Goal: Information Seeking & Learning: Check status

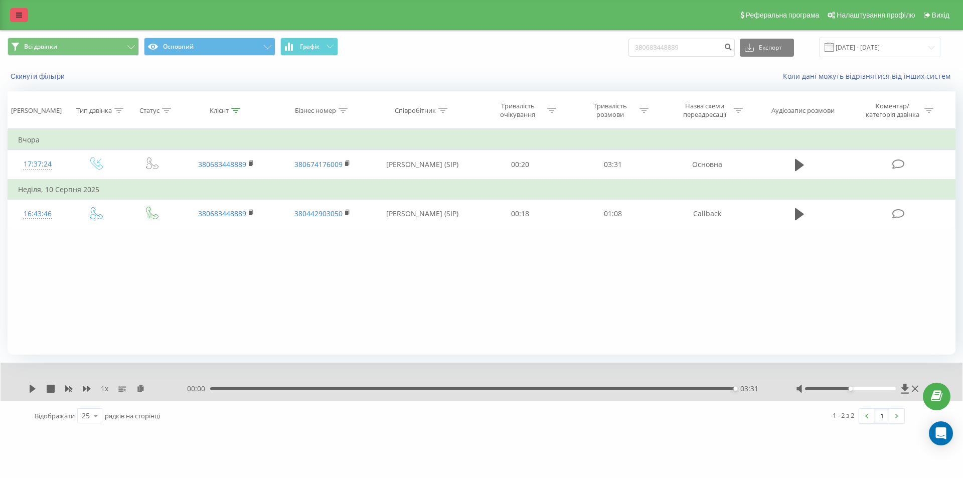
click at [22, 18] on link at bounding box center [19, 15] width 18 height 14
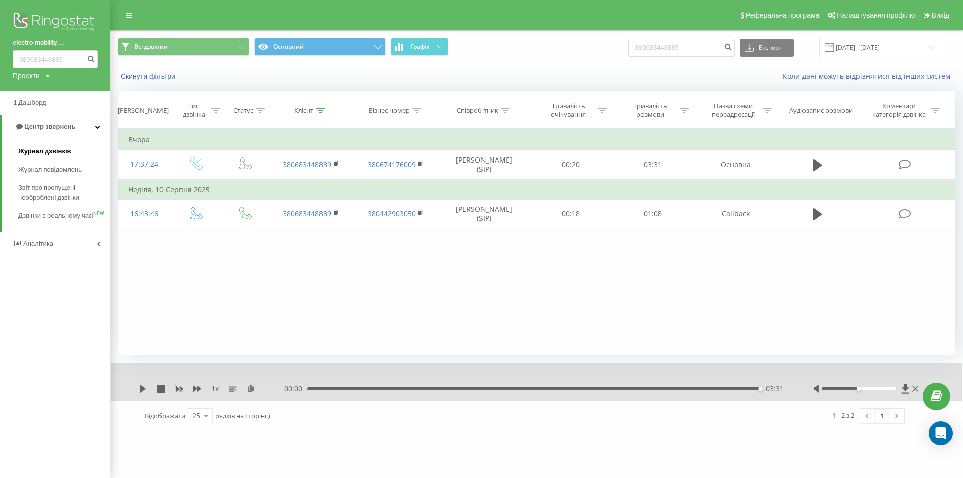
click at [51, 155] on span "Журнал дзвінків" at bounding box center [44, 151] width 53 height 10
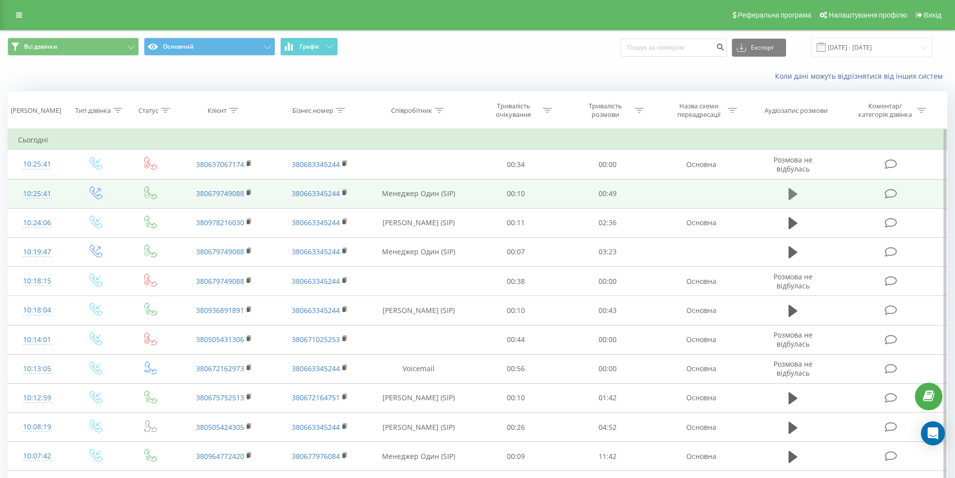
click at [792, 194] on icon at bounding box center [793, 194] width 9 height 12
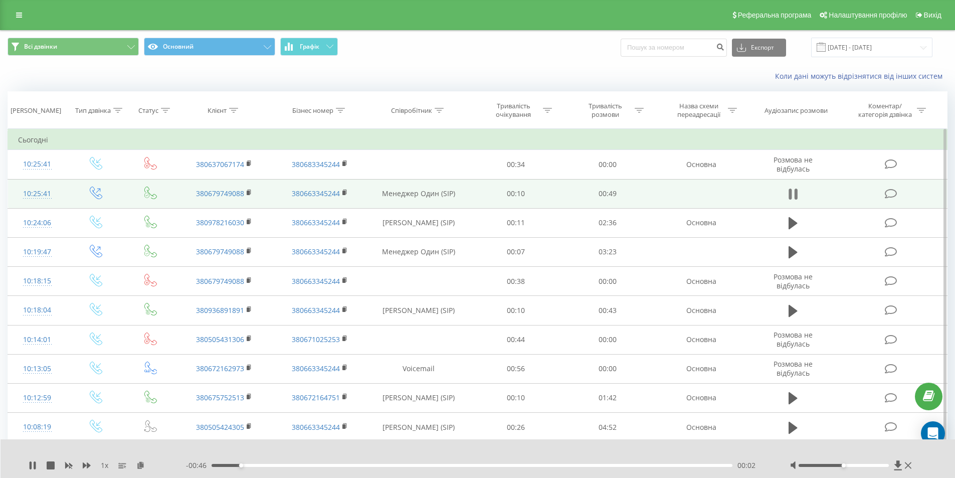
click at [795, 192] on icon at bounding box center [795, 194] width 3 height 11
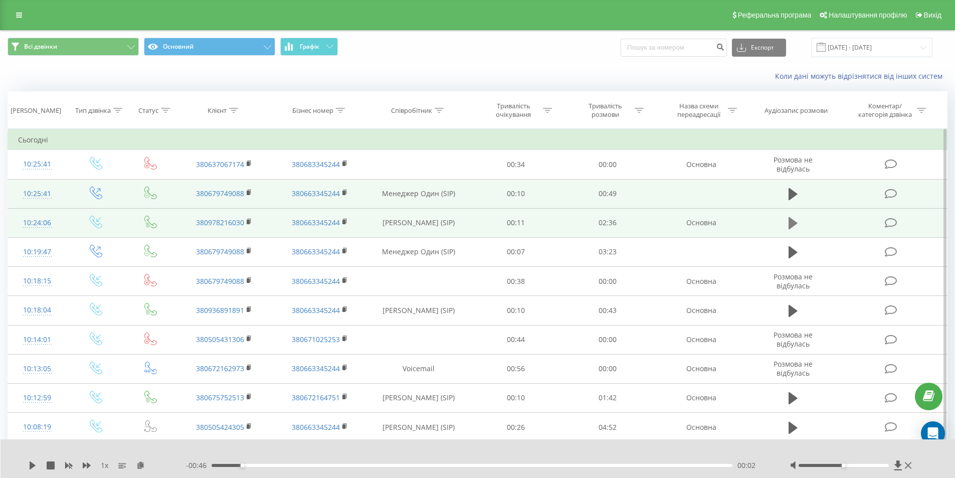
click at [791, 222] on icon at bounding box center [793, 223] width 9 height 12
click at [240, 465] on div "00:03" at bounding box center [473, 465] width 522 height 3
click at [256, 465] on div "00:13" at bounding box center [473, 465] width 522 height 3
click at [275, 465] on div "00:13" at bounding box center [473, 465] width 522 height 3
click at [298, 465] on div "00:26" at bounding box center [473, 465] width 522 height 3
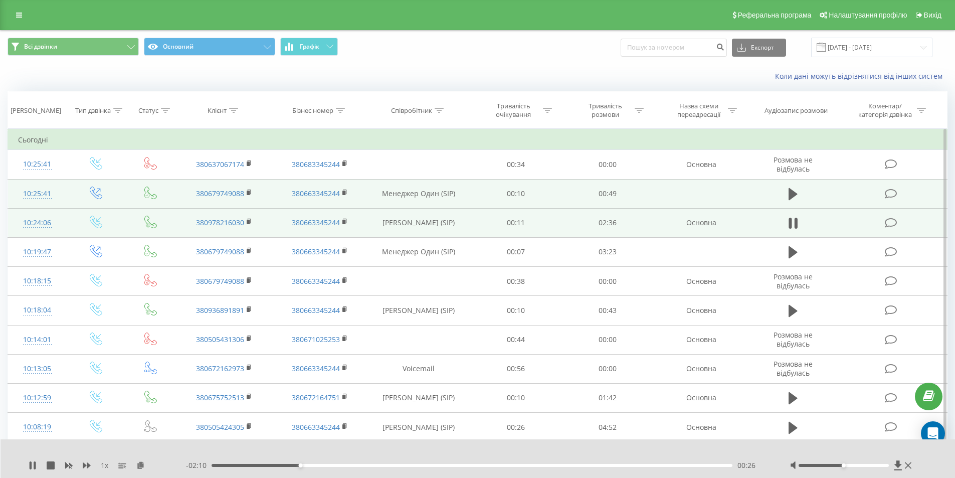
click at [325, 464] on div "00:26" at bounding box center [473, 465] width 522 height 3
click at [294, 466] on div "00:24" at bounding box center [473, 465] width 522 height 3
click at [283, 464] on div "00:21" at bounding box center [473, 465] width 522 height 3
click at [276, 465] on div "00:23" at bounding box center [473, 465] width 522 height 3
click at [795, 217] on icon at bounding box center [793, 223] width 9 height 14
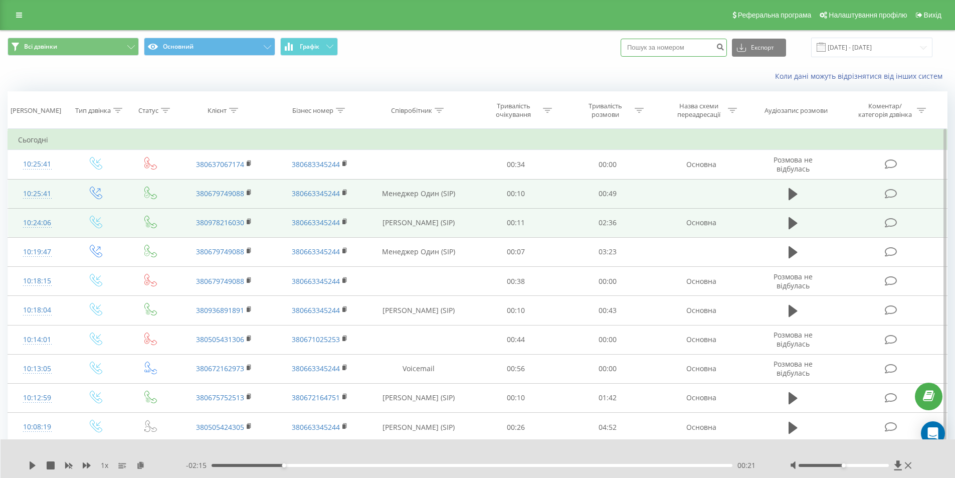
click at [685, 48] on input at bounding box center [674, 48] width 106 height 18
paste input "380935653277"
type input "380935653277"
click at [725, 49] on icon "submit" at bounding box center [720, 46] width 9 height 6
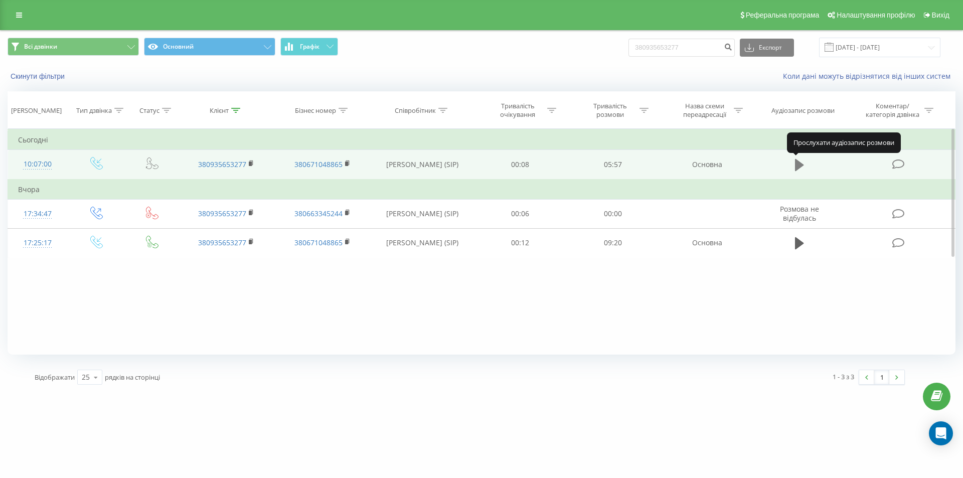
click at [798, 168] on icon at bounding box center [799, 165] width 9 height 12
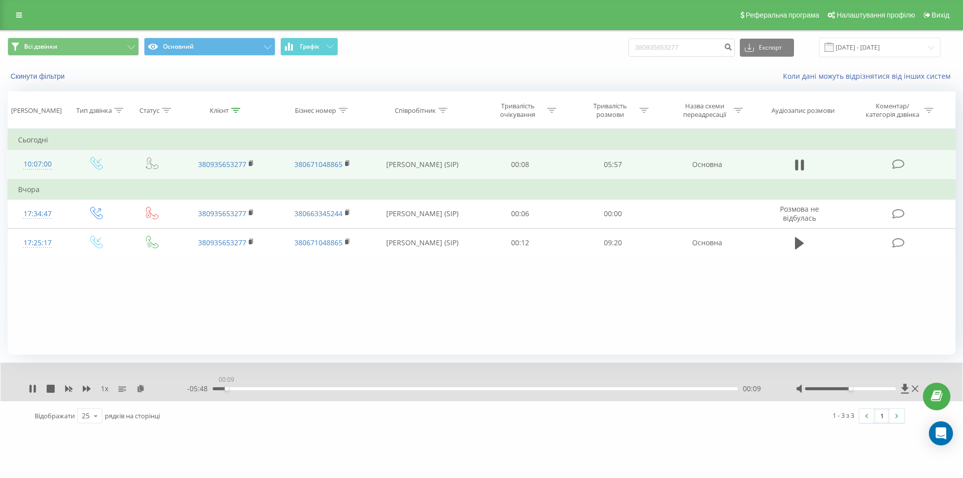
click at [226, 389] on div "00:09" at bounding box center [475, 388] width 525 height 3
click at [28, 388] on div "1 x - 05:45 00:12 00:12" at bounding box center [482, 382] width 962 height 39
click at [32, 387] on icon at bounding box center [31, 389] width 2 height 8
click at [34, 388] on icon at bounding box center [33, 389] width 6 height 8
click at [30, 384] on div "1 x" at bounding box center [108, 389] width 158 height 10
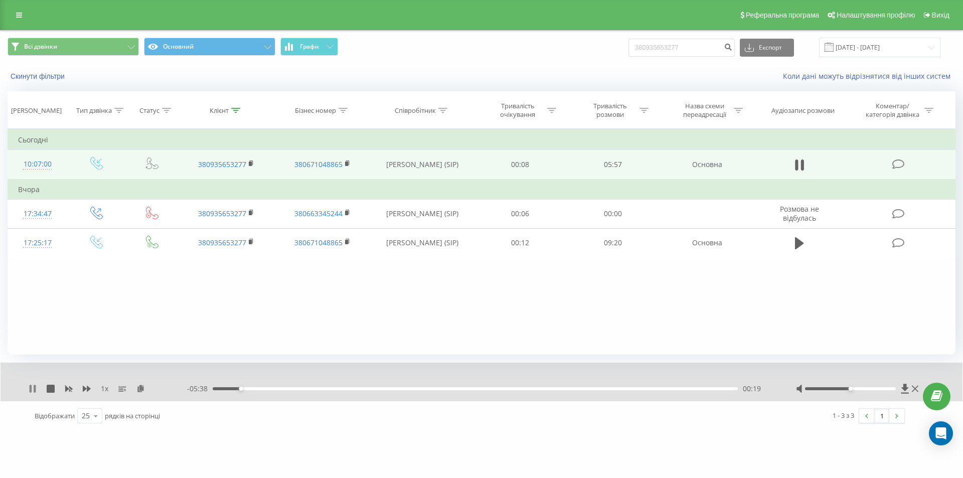
click at [30, 385] on icon at bounding box center [33, 389] width 8 height 8
click at [28, 390] on div "1 x - 05:22 00:35 00:35" at bounding box center [482, 382] width 962 height 39
click at [31, 389] on icon at bounding box center [31, 389] width 2 height 8
click at [22, 13] on icon at bounding box center [19, 15] width 6 height 7
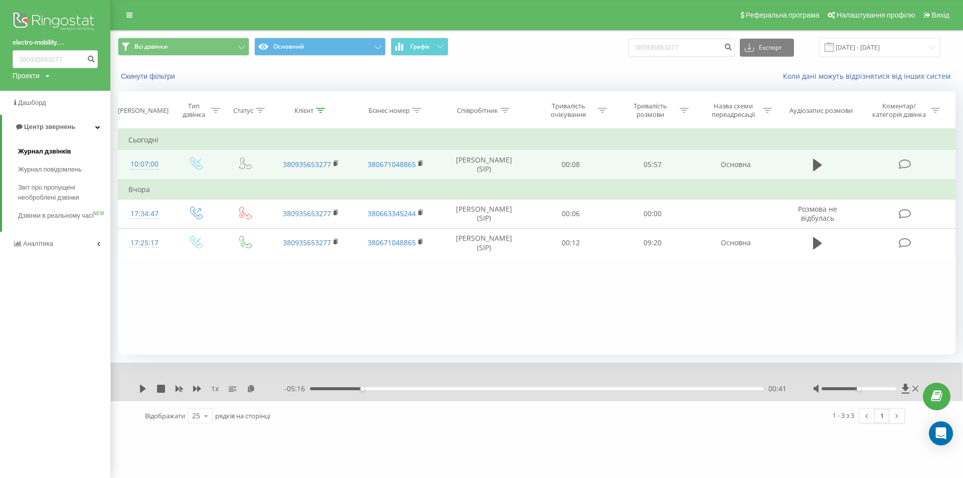
click at [49, 155] on span "Журнал дзвінків" at bounding box center [44, 151] width 53 height 10
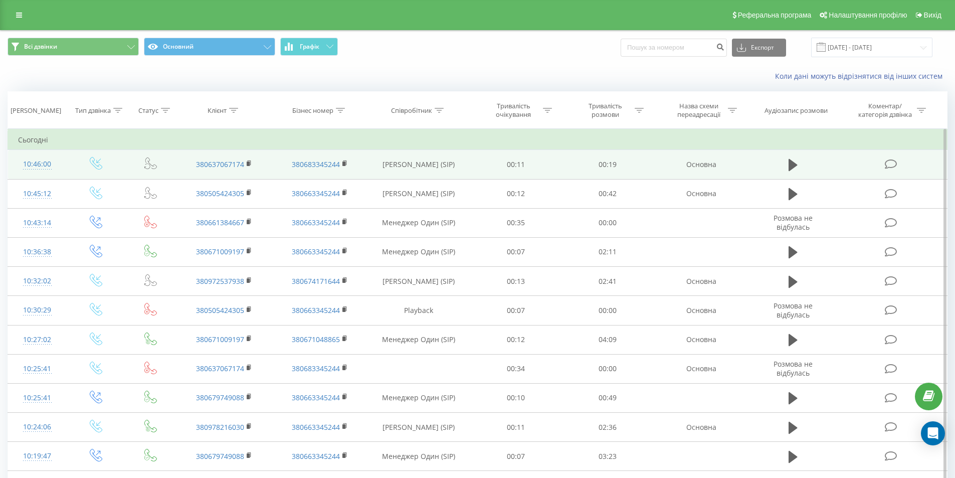
click at [246, 163] on td "380637067174" at bounding box center [224, 164] width 95 height 29
click at [248, 163] on rect at bounding box center [248, 164] width 3 height 5
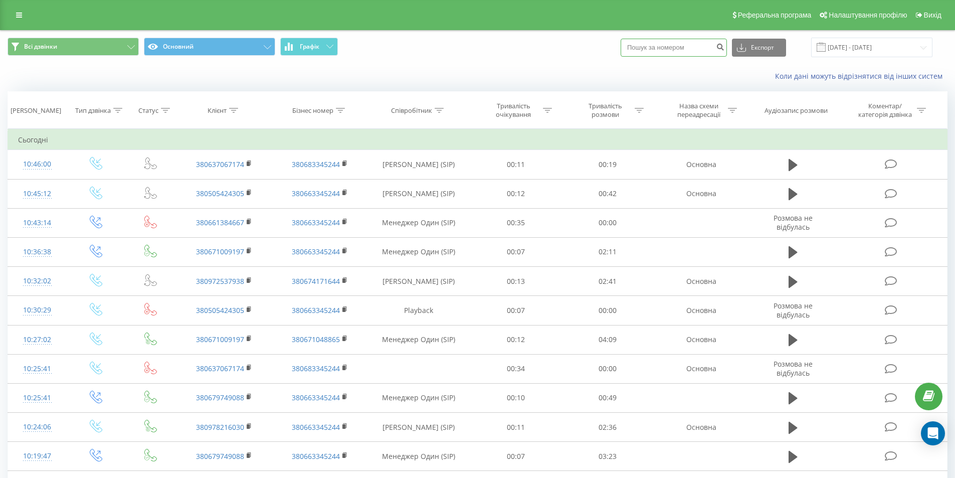
click at [673, 49] on input at bounding box center [674, 48] width 106 height 18
paste input "380661384667"
type input "380661384667"
click at [725, 46] on icon "submit" at bounding box center [720, 46] width 9 height 6
